Goal: Use online tool/utility

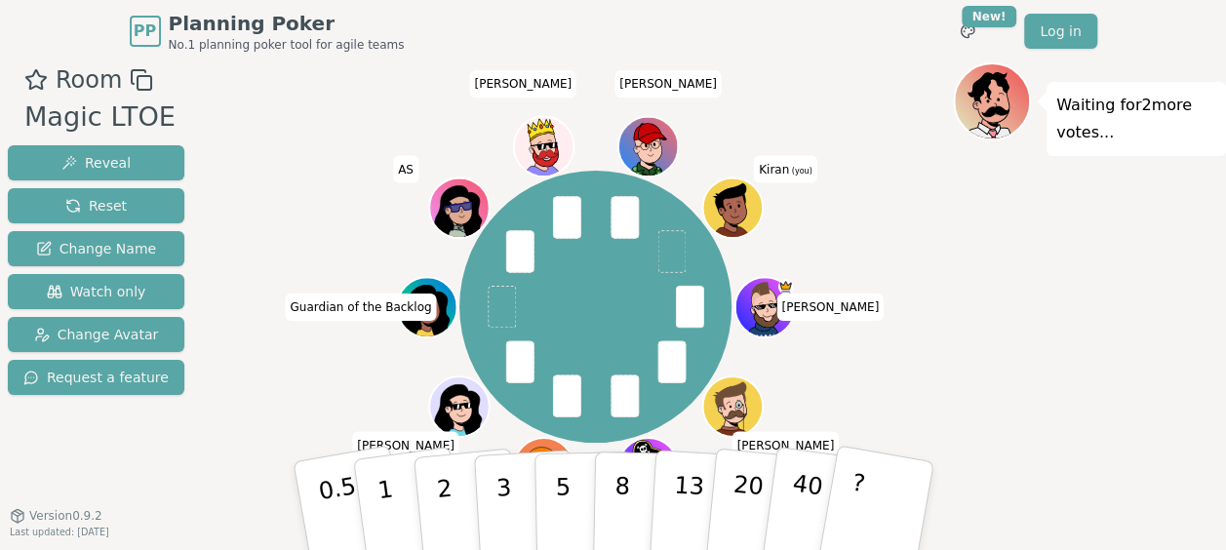
scroll to position [49, 0]
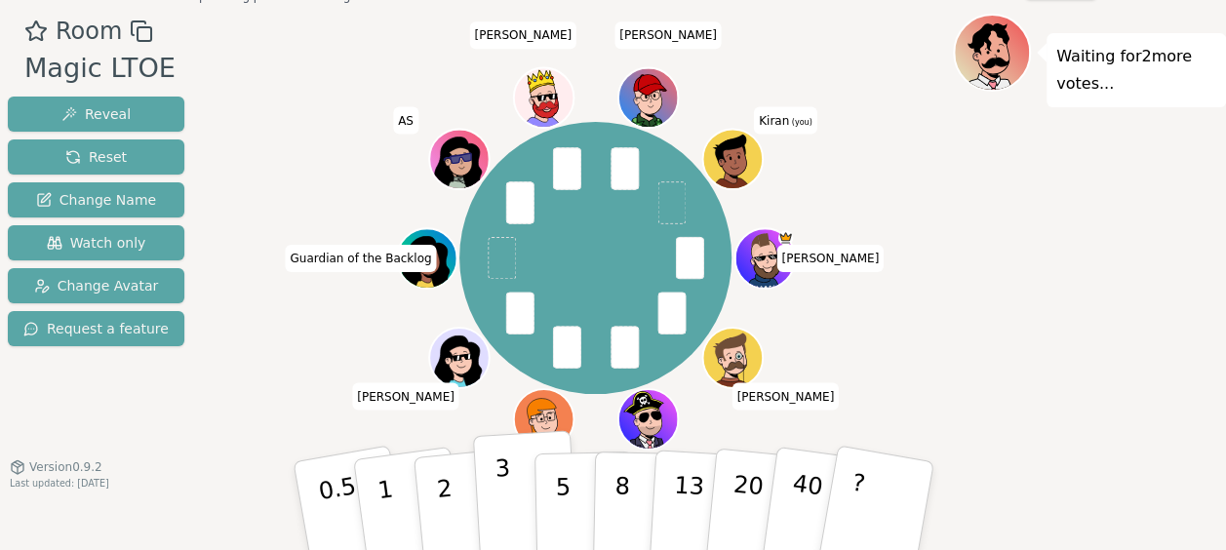
click at [515, 506] on button "3" at bounding box center [525, 506] width 106 height 152
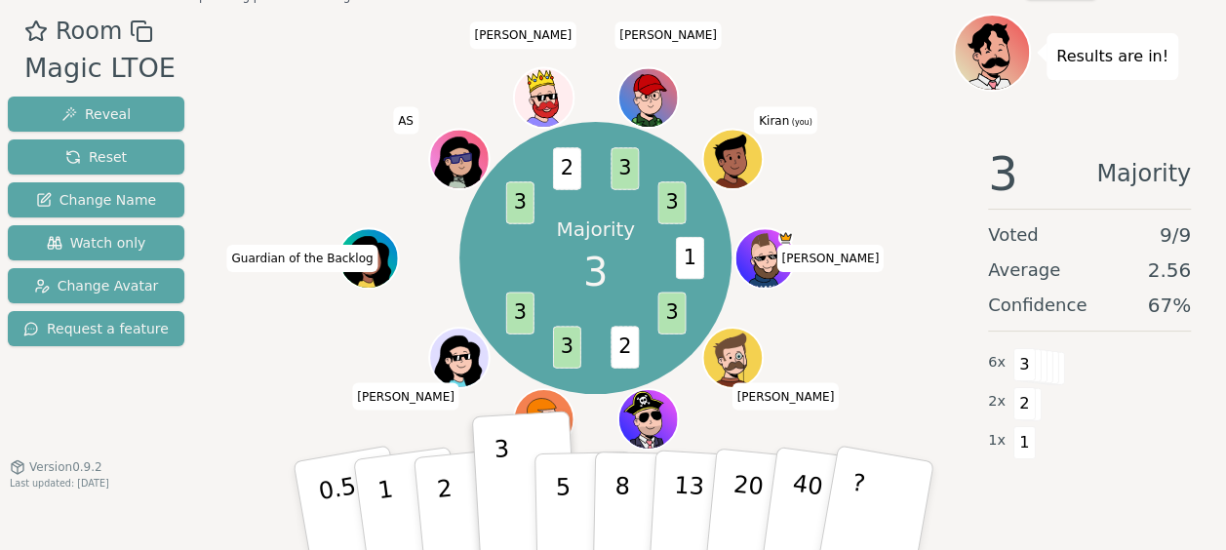
click at [238, 408] on div "Majority 3 1 3 2 3 3 3 2 3 3 [PERSON_NAME] [PERSON_NAME] [PERSON_NAME] Guardian…" at bounding box center [595, 258] width 715 height 418
click at [267, 398] on div "Majority 3 1 3 2 3 3 3 2 3 3 [PERSON_NAME] [PERSON_NAME] [PERSON_NAME] Guardian…" at bounding box center [595, 258] width 715 height 418
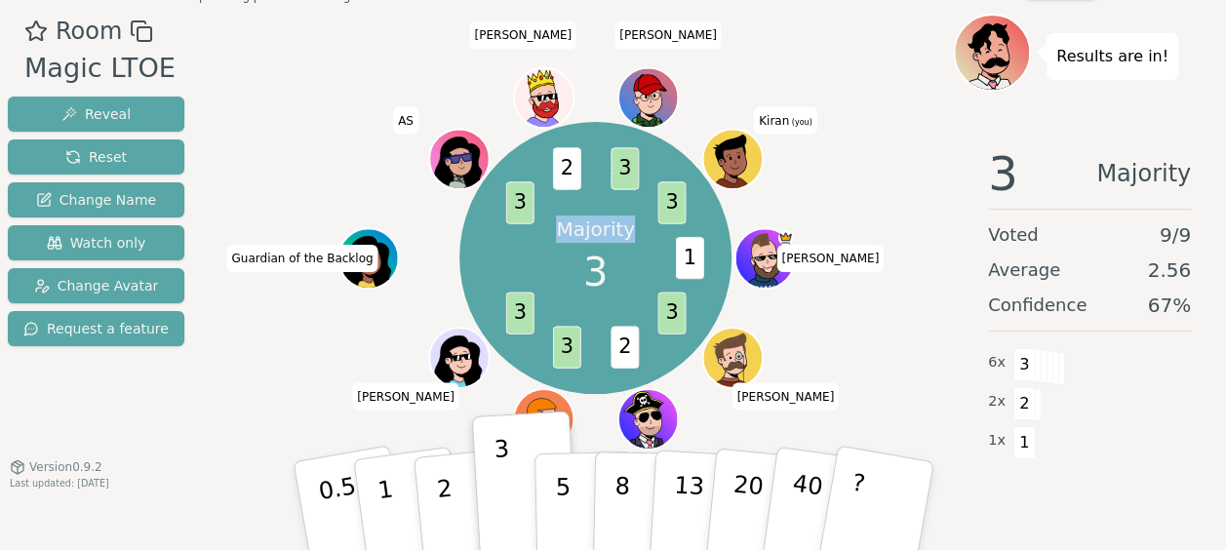
click at [267, 398] on div "Majority 3 1 3 2 3 3 3 2 3 3 [PERSON_NAME] [PERSON_NAME] [PERSON_NAME] Guardian…" at bounding box center [595, 258] width 715 height 418
click at [250, 410] on div "Majority 3 1 3 2 3 3 3 2 3 3 [PERSON_NAME] [PERSON_NAME] [PERSON_NAME] Guardian…" at bounding box center [595, 258] width 715 height 418
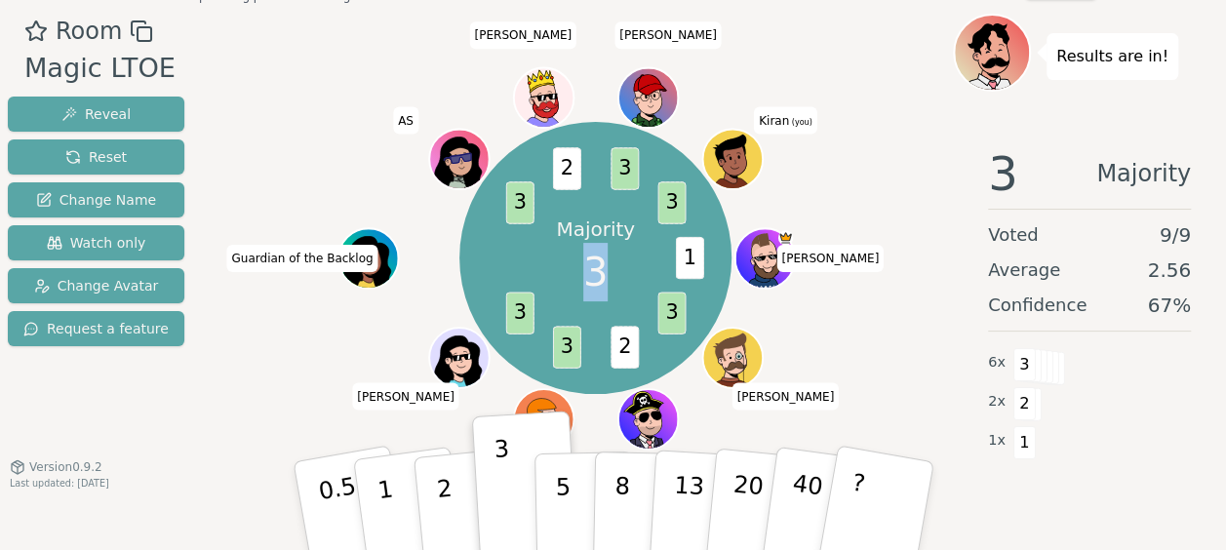
click at [250, 410] on div "Majority 3 1 3 2 3 3 3 2 3 3 [PERSON_NAME] [PERSON_NAME] [PERSON_NAME] Guardian…" at bounding box center [595, 258] width 715 height 418
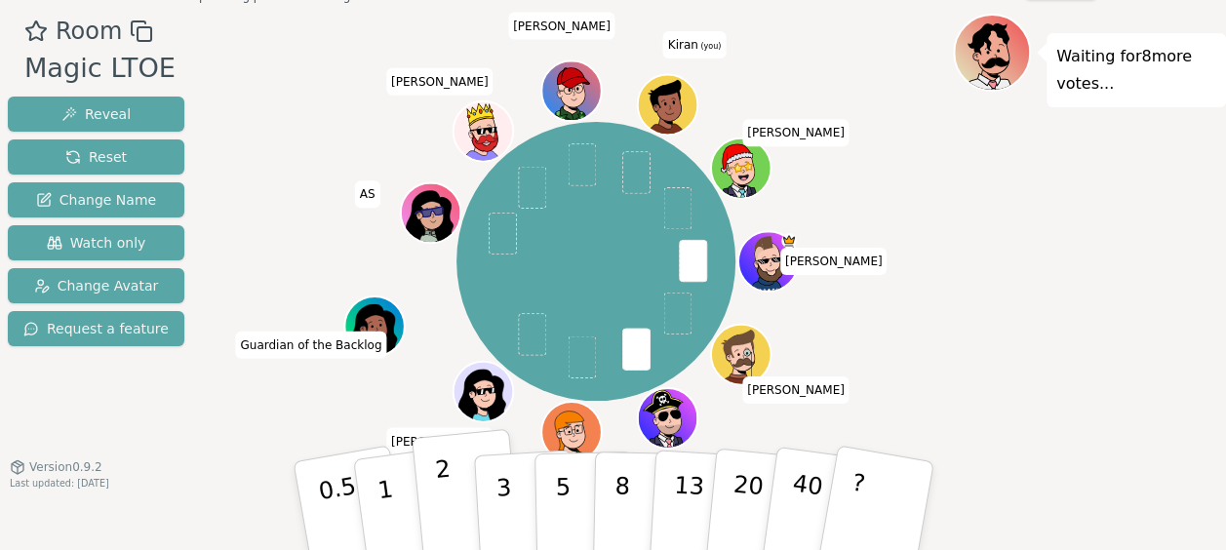
click at [443, 494] on p "2" at bounding box center [445, 509] width 25 height 106
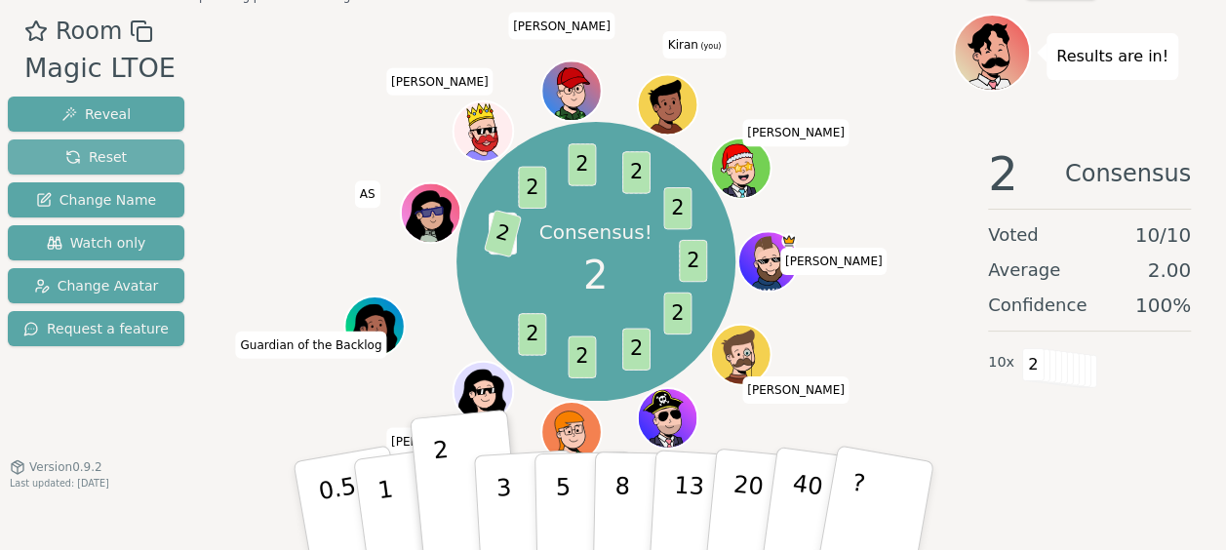
click at [119, 158] on button "Reset" at bounding box center [96, 156] width 177 height 35
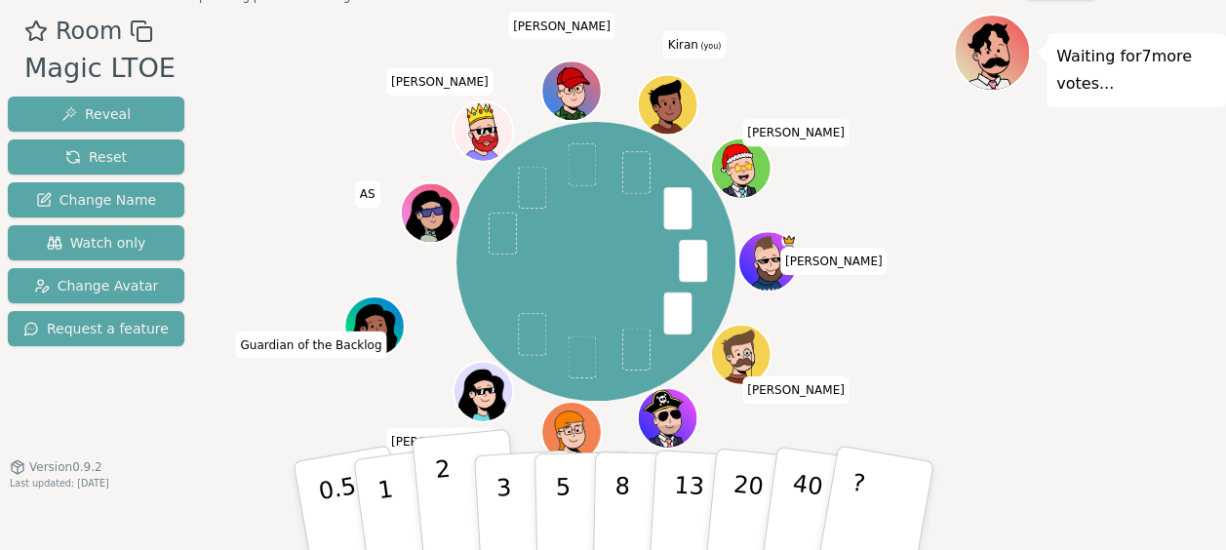
click at [435, 504] on button "2" at bounding box center [466, 506] width 111 height 155
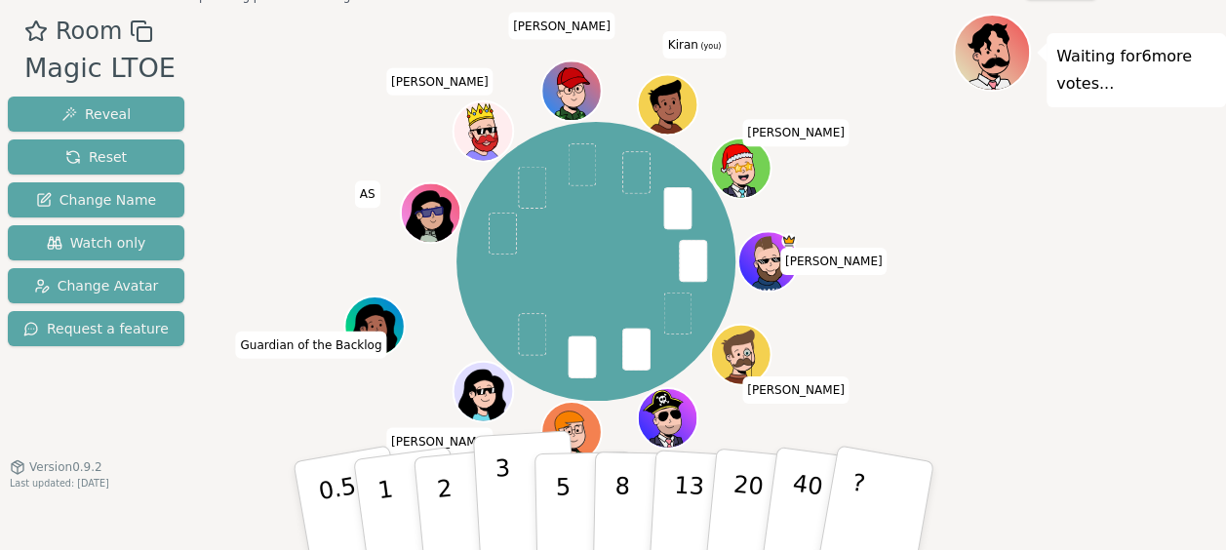
click at [520, 499] on button "3" at bounding box center [525, 506] width 106 height 152
click at [148, 409] on div "Room Magic LTOE Reveal Reset Change Name Watch only Change Avatar Request a fea…" at bounding box center [96, 282] width 192 height 536
click at [209, 406] on div "Room Magic LTOE Reveal Reset Change Name Watch only Change Avatar Request a fea…" at bounding box center [613, 282] width 1226 height 536
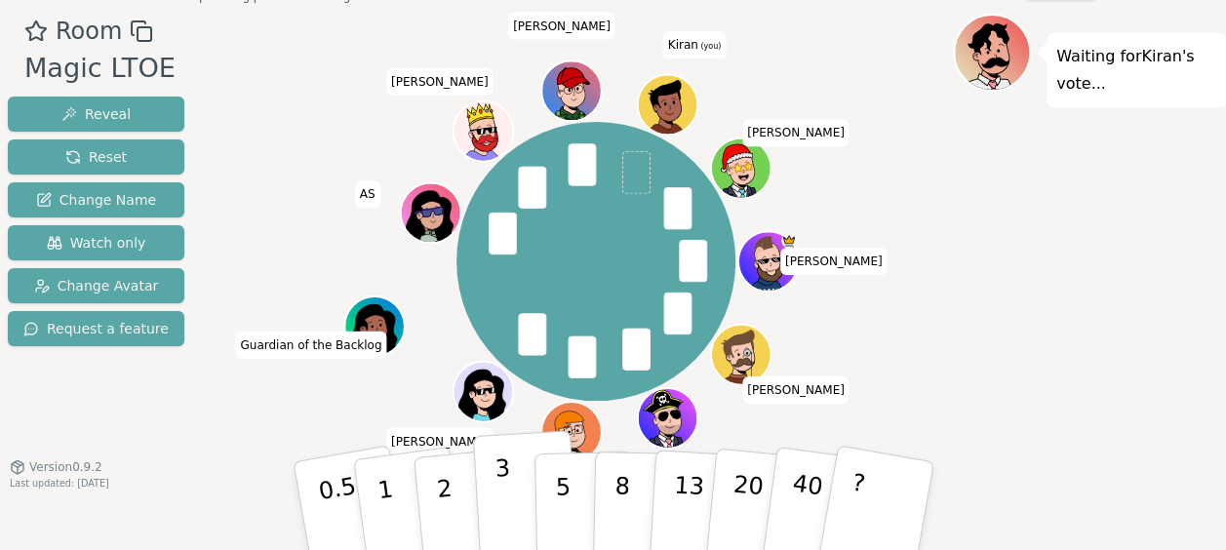
click at [509, 513] on button "3" at bounding box center [525, 506] width 106 height 152
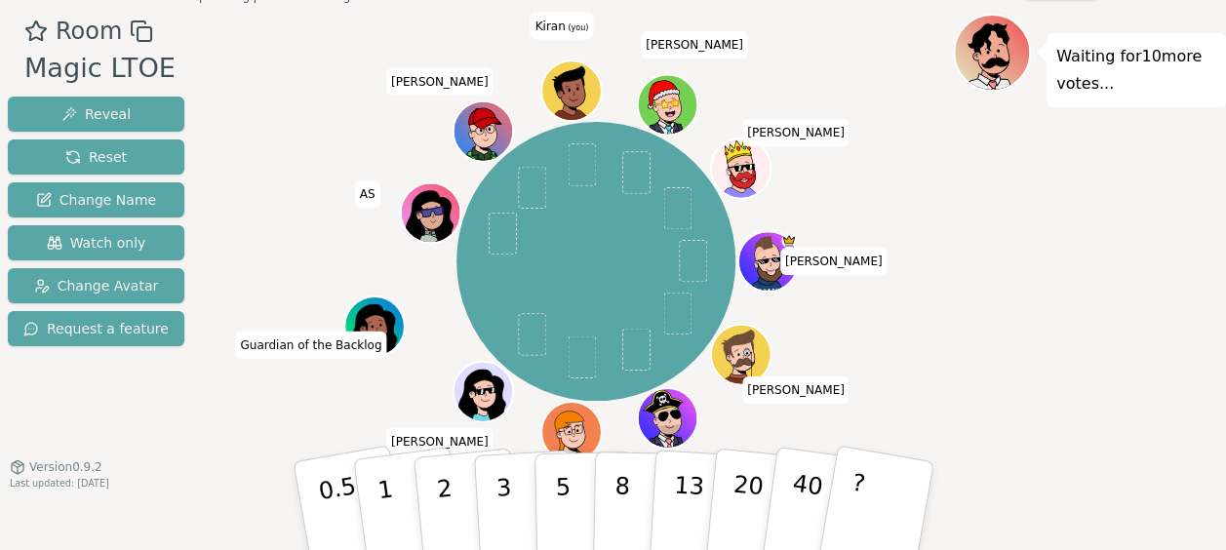
click at [159, 463] on div "Room Magic LTOE Reveal Reset Change Name Watch only Change Avatar Request a fea…" at bounding box center [96, 282] width 192 height 536
click at [227, 439] on div "Room Magic LTOE Reveal Reset Change Name Watch only Change Avatar Request a fea…" at bounding box center [613, 282] width 1226 height 536
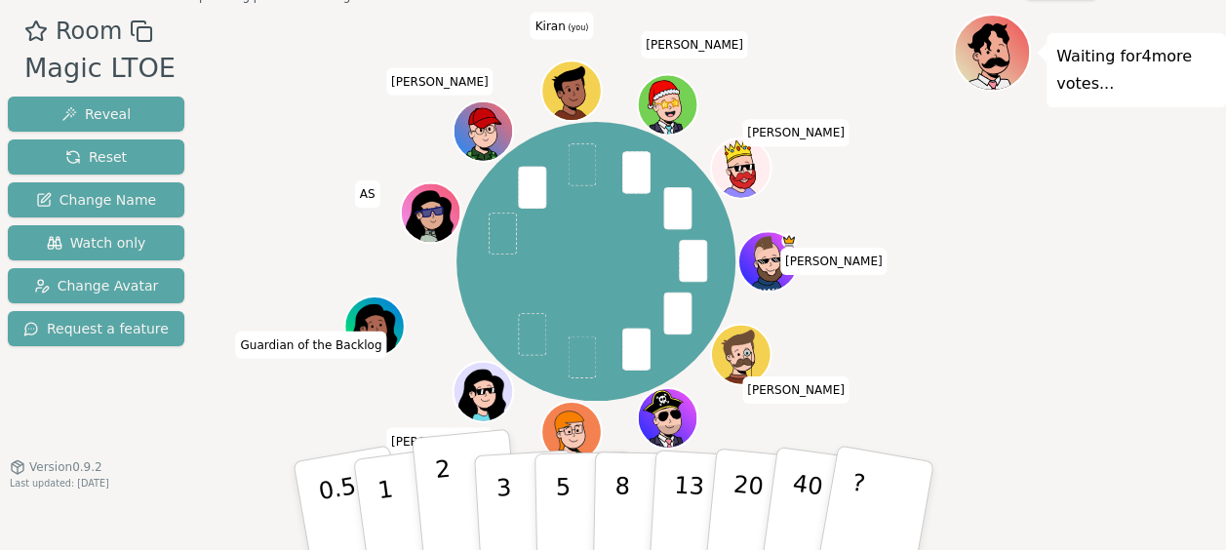
click at [446, 509] on p "2" at bounding box center [445, 509] width 25 height 106
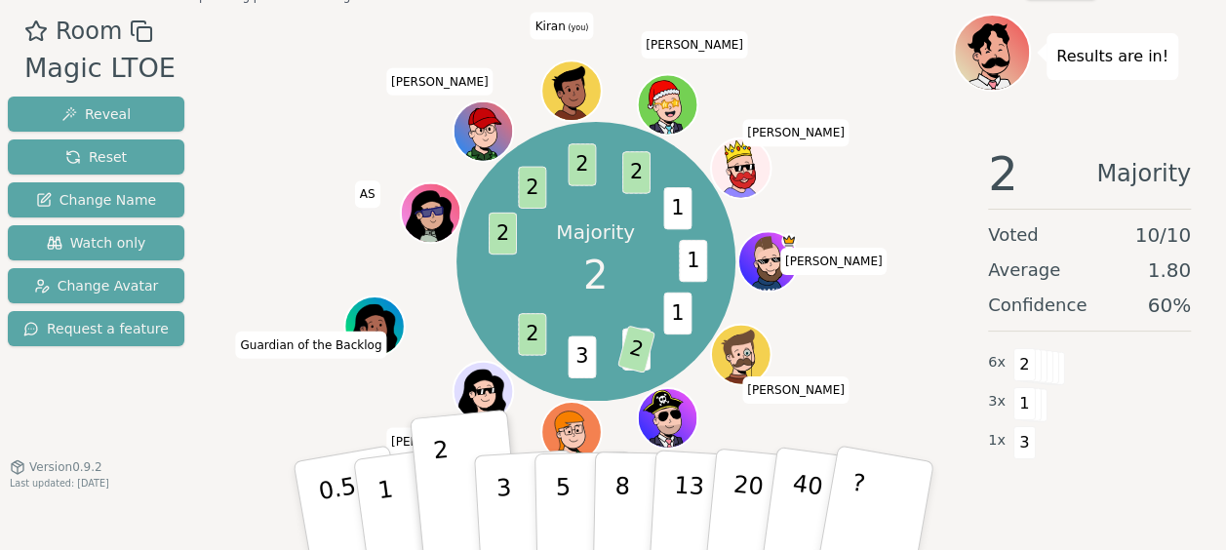
click at [247, 438] on div "Majority 2 1 1 3 2 3 2 2 2 2 2 1 [PERSON_NAME] [PERSON_NAME] [PERSON_NAME] Guar…" at bounding box center [595, 261] width 715 height 425
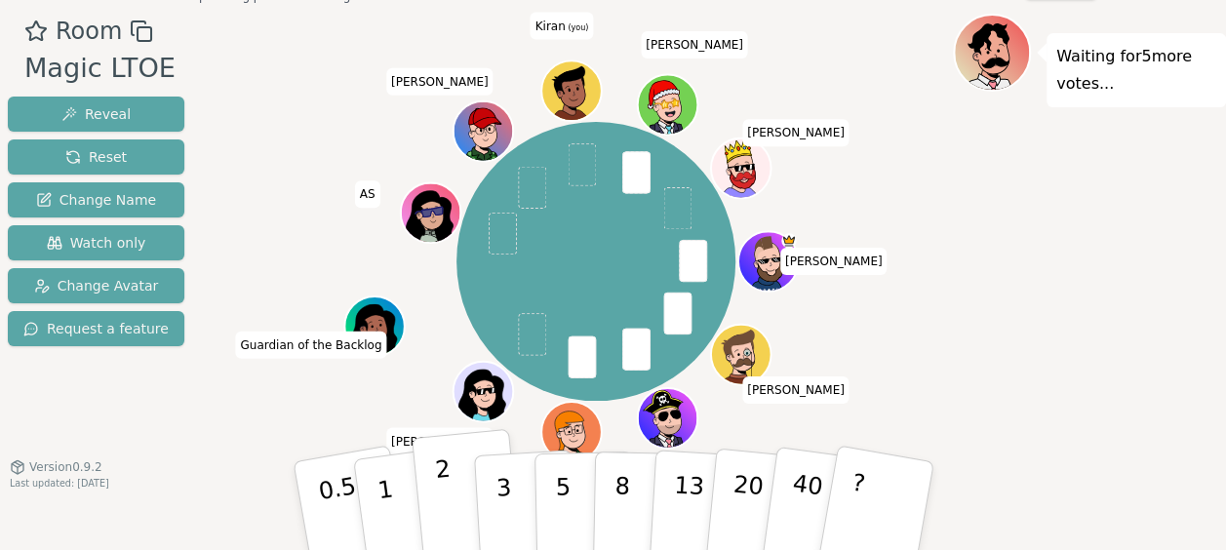
click at [453, 483] on button "2" at bounding box center [466, 506] width 111 height 155
